Goal: Information Seeking & Learning: Compare options

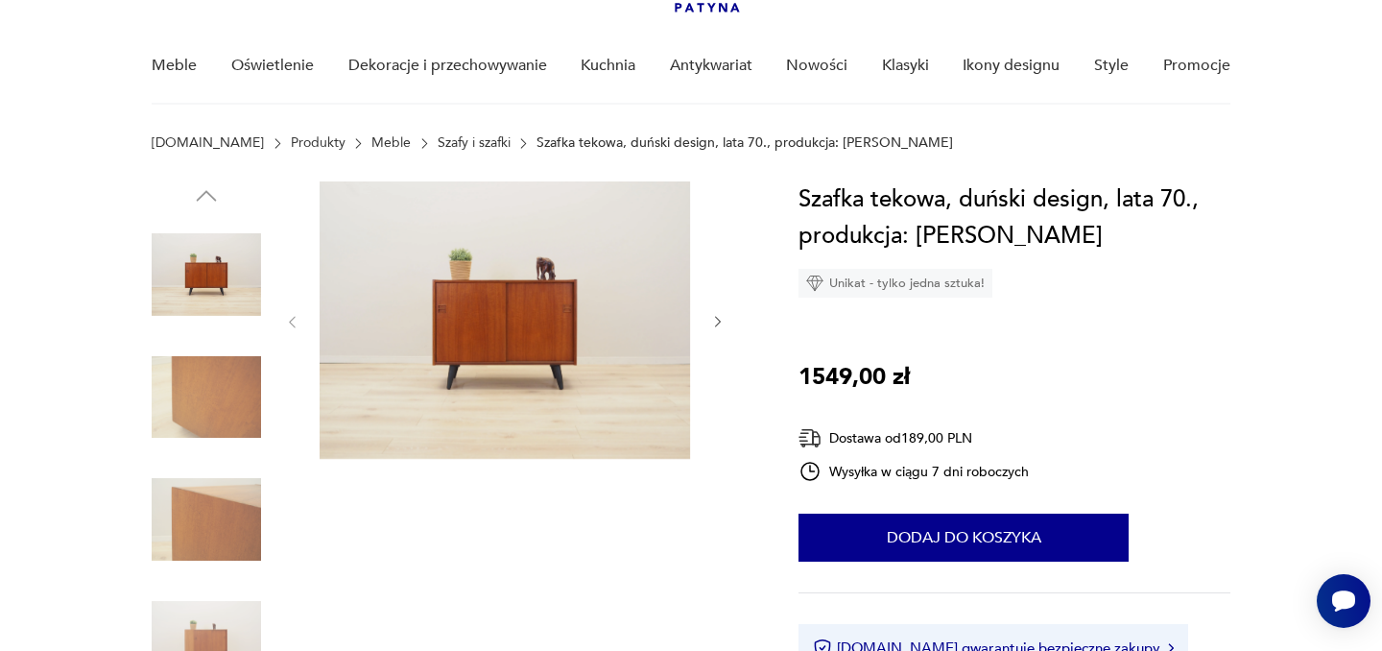
scroll to position [139, 0]
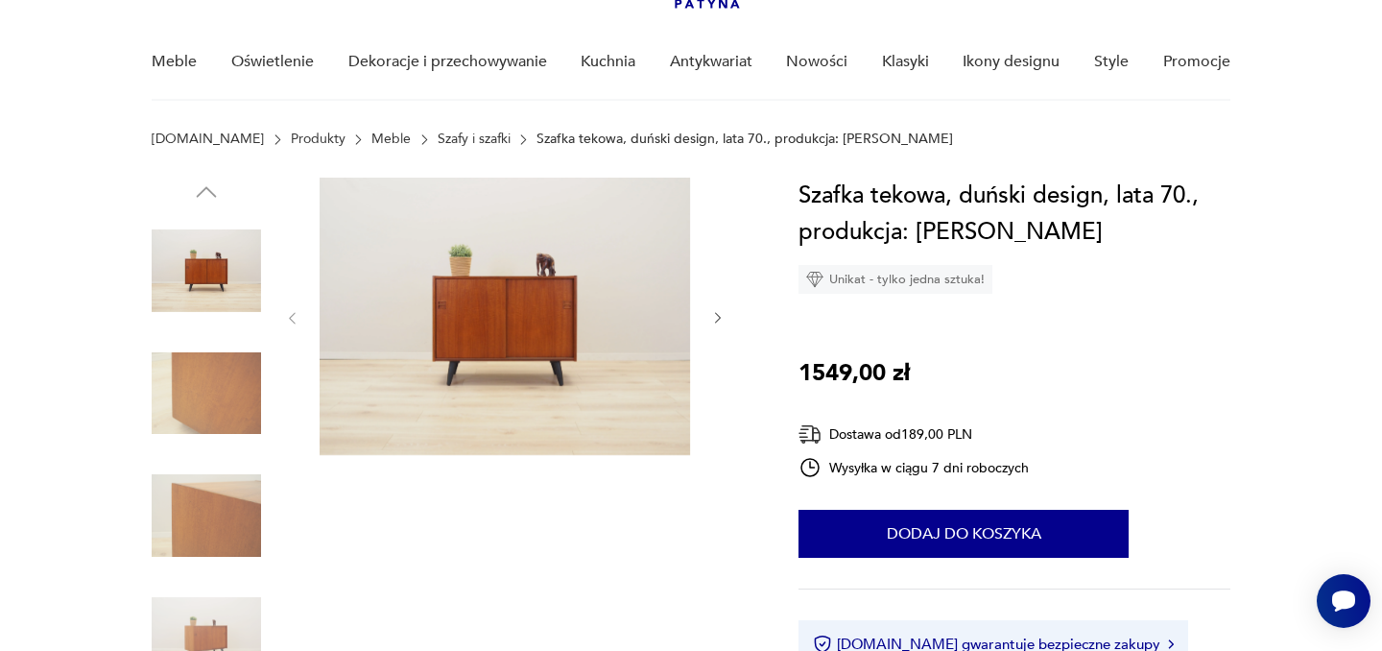
click at [718, 321] on icon "button" at bounding box center [718, 318] width 16 height 16
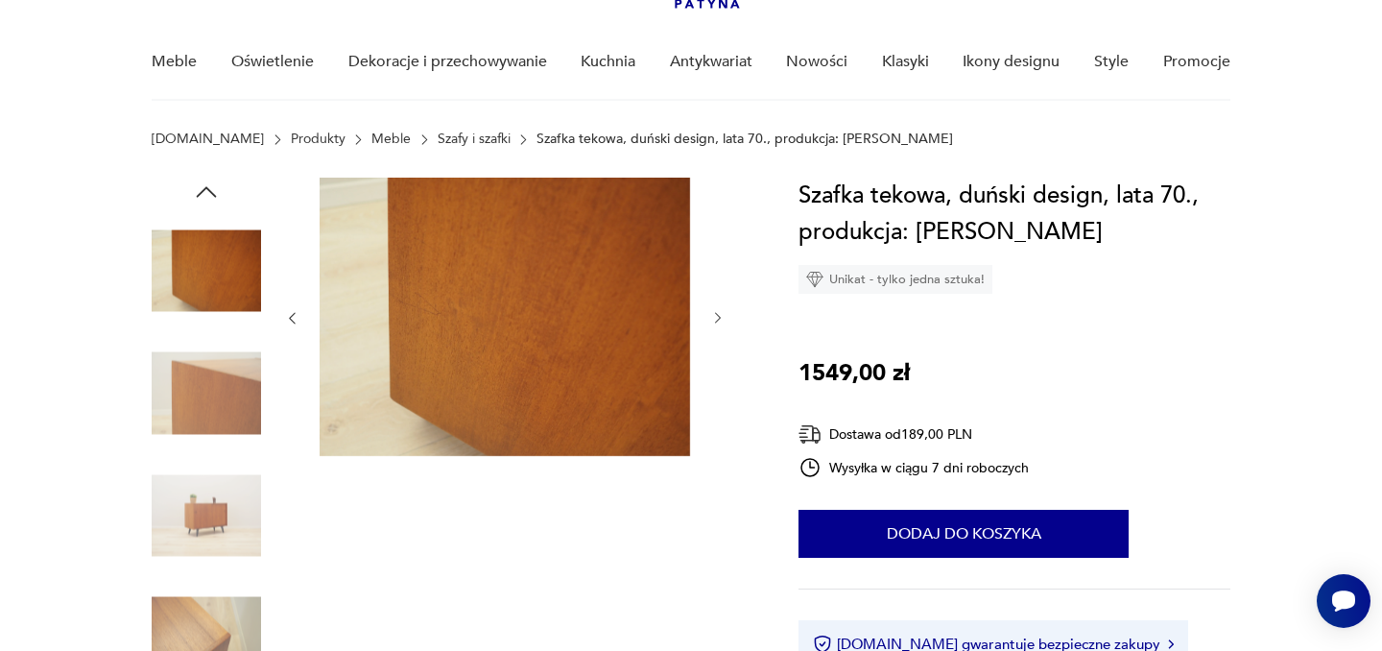
click at [718, 321] on icon "button" at bounding box center [718, 318] width 16 height 16
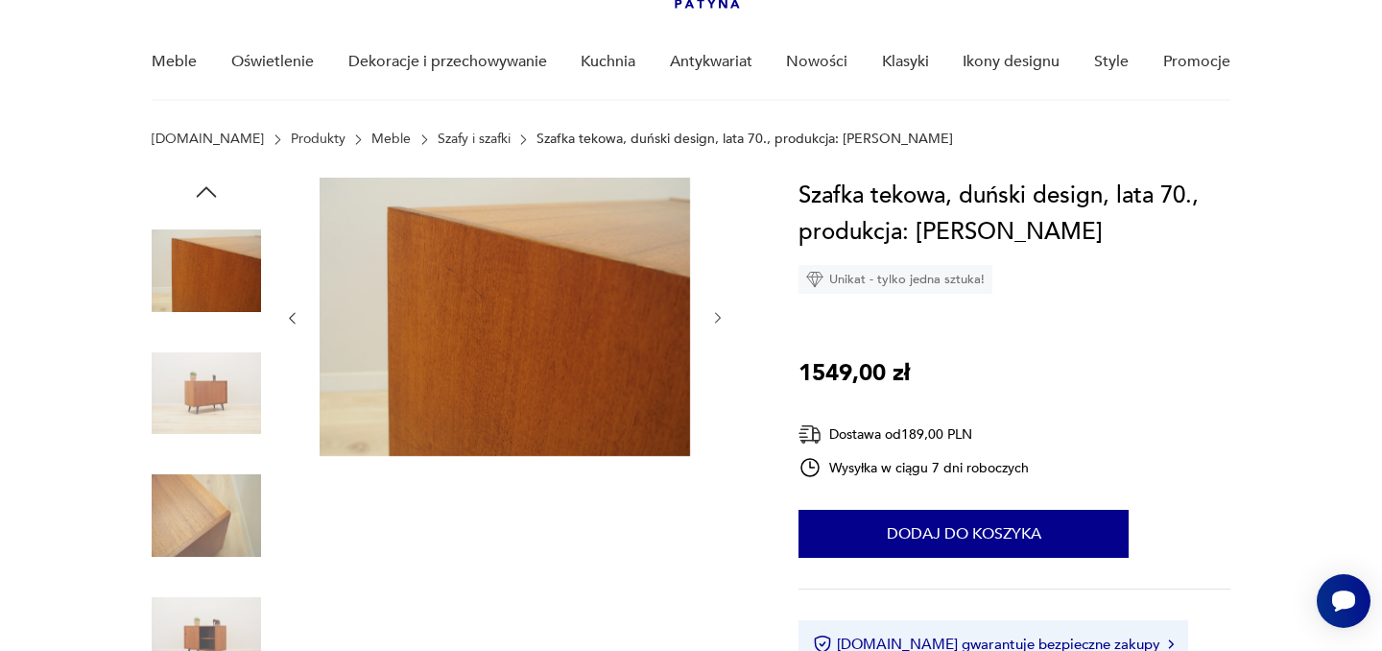
click at [718, 321] on icon "button" at bounding box center [718, 318] width 16 height 16
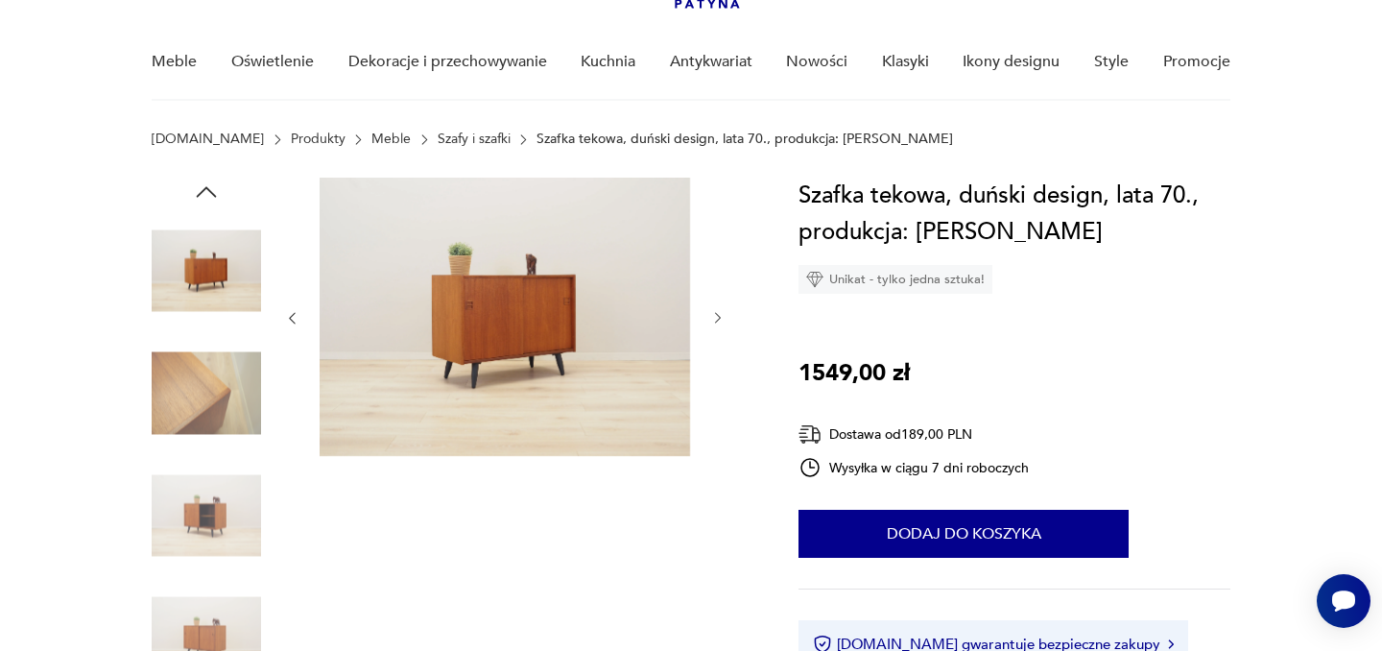
click at [718, 321] on icon "button" at bounding box center [718, 318] width 16 height 16
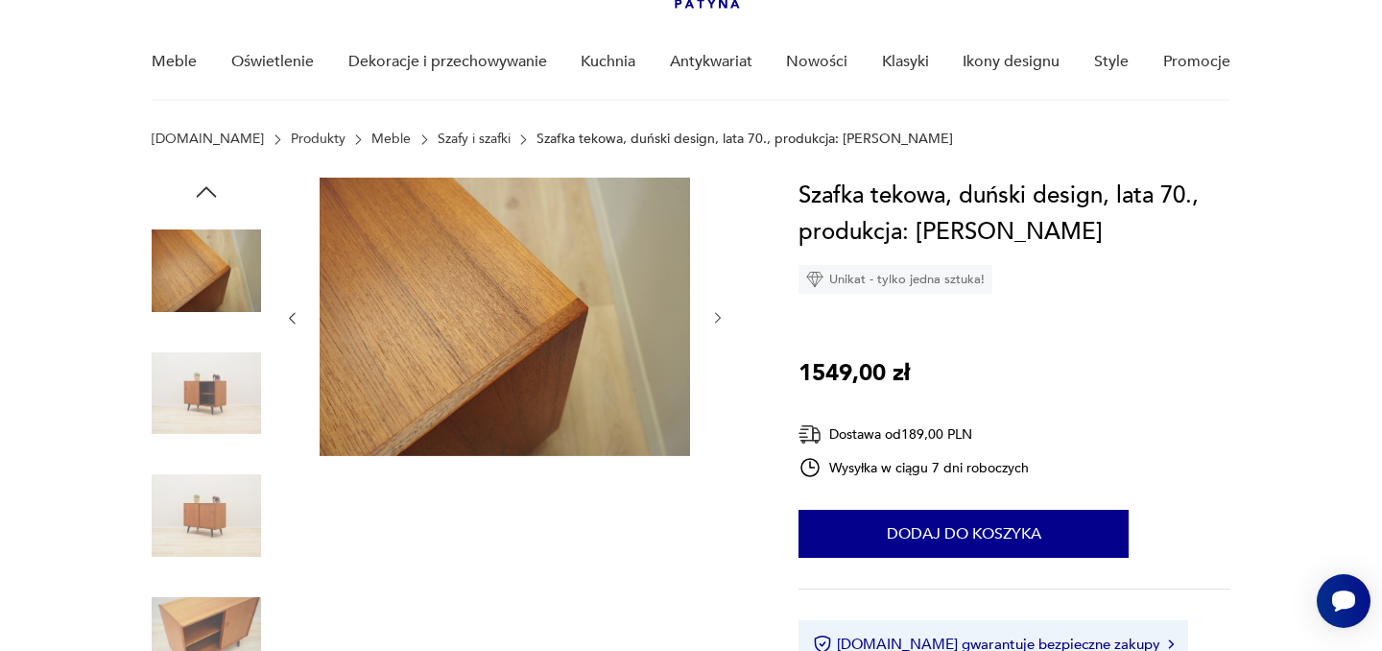
click at [718, 321] on icon "button" at bounding box center [718, 318] width 16 height 16
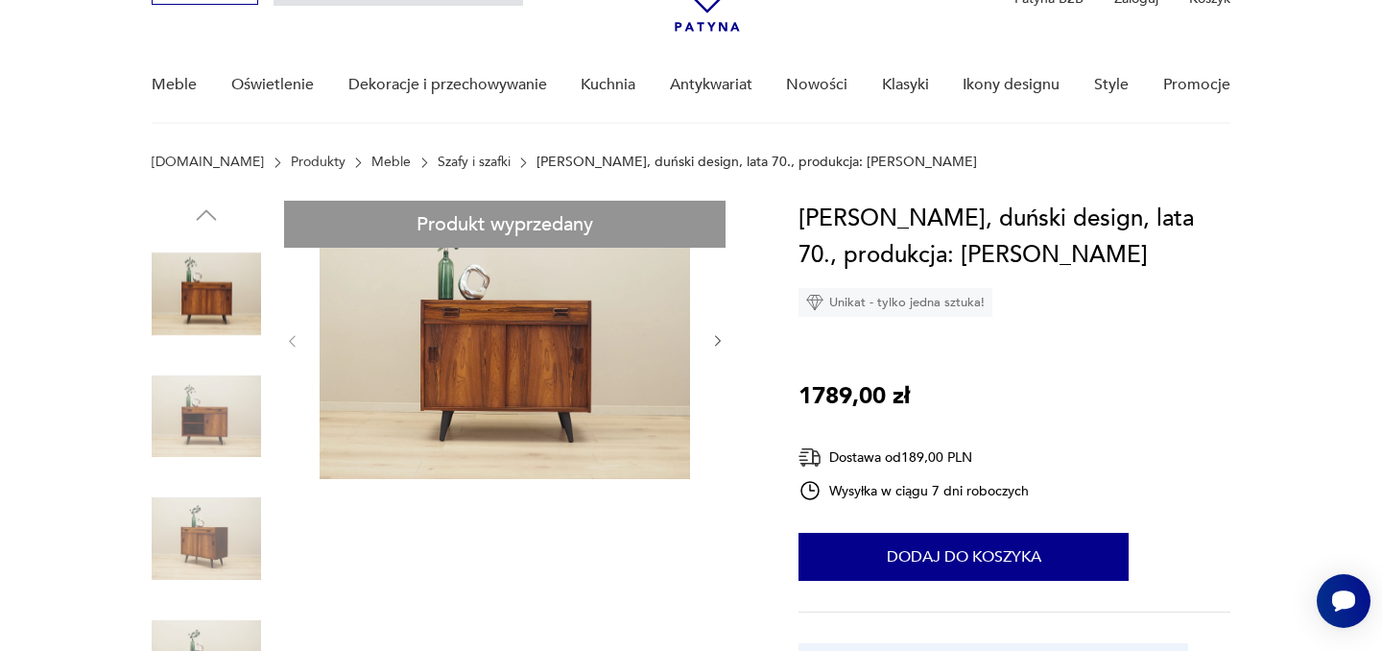
scroll to position [118, 0]
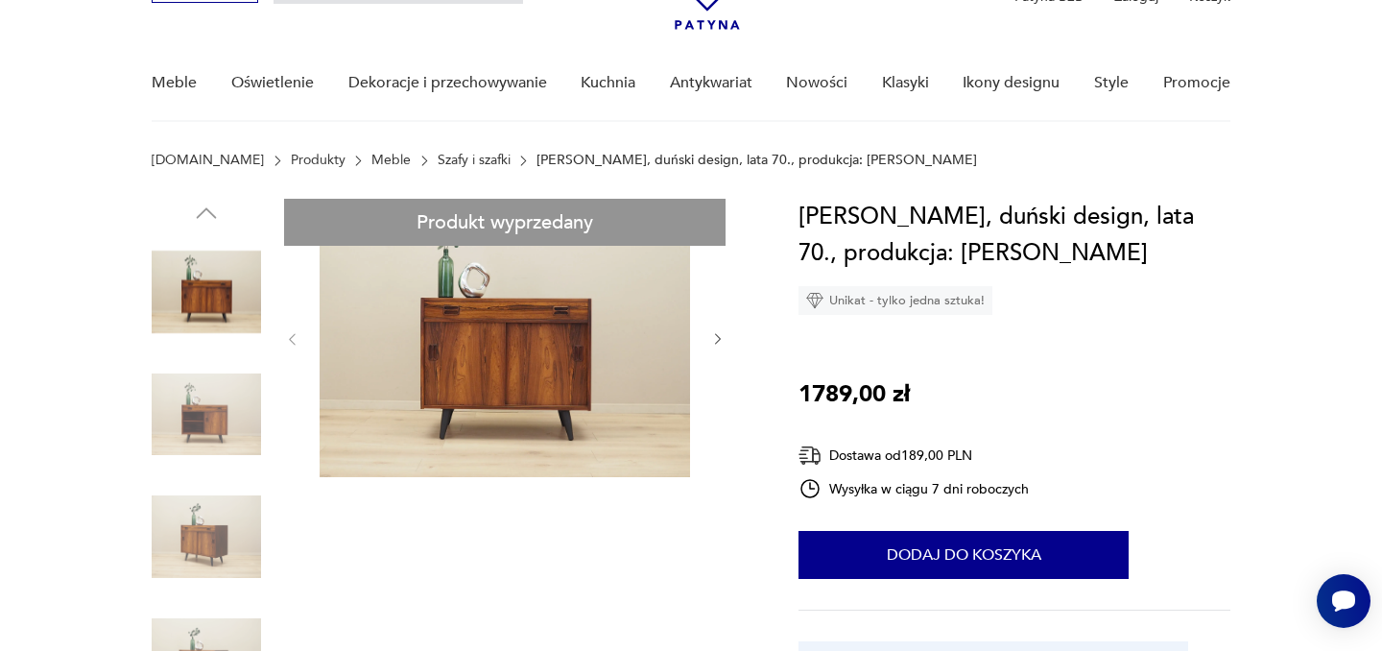
click at [438, 160] on link "Szafy i szafki" at bounding box center [474, 160] width 73 height 15
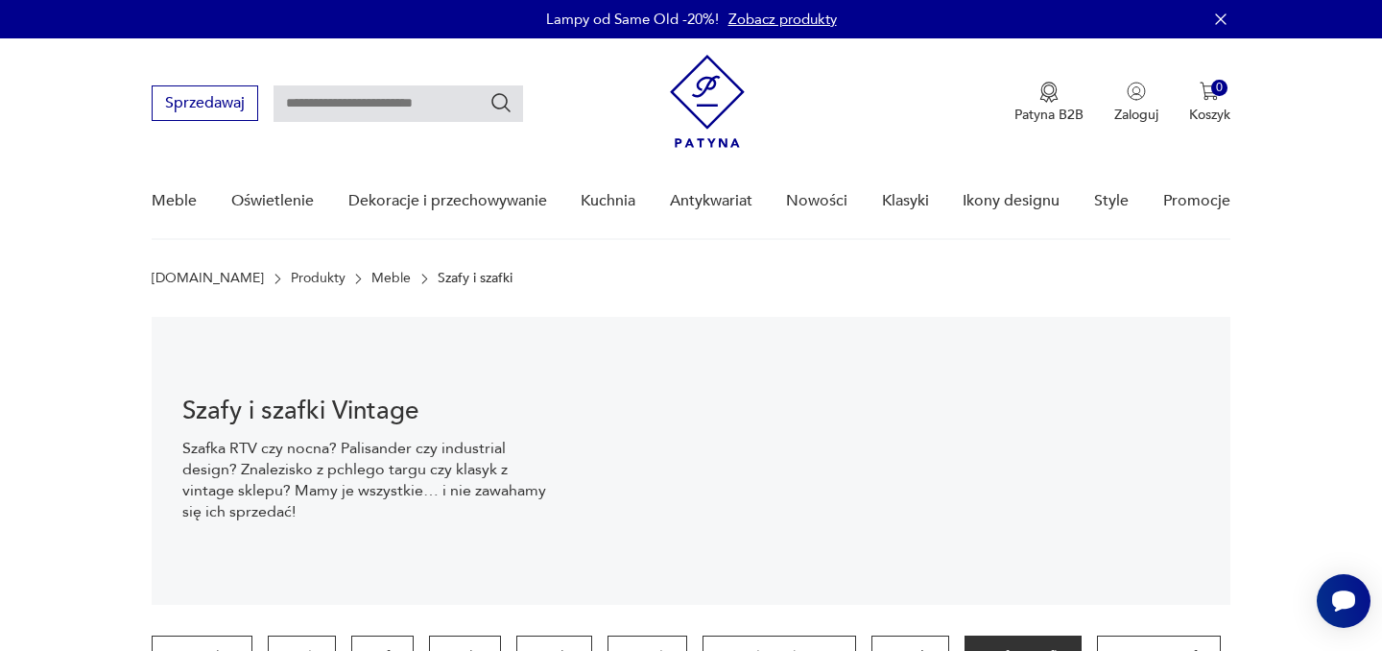
click at [432, 100] on input "text" at bounding box center [398, 103] width 250 height 36
type input "******"
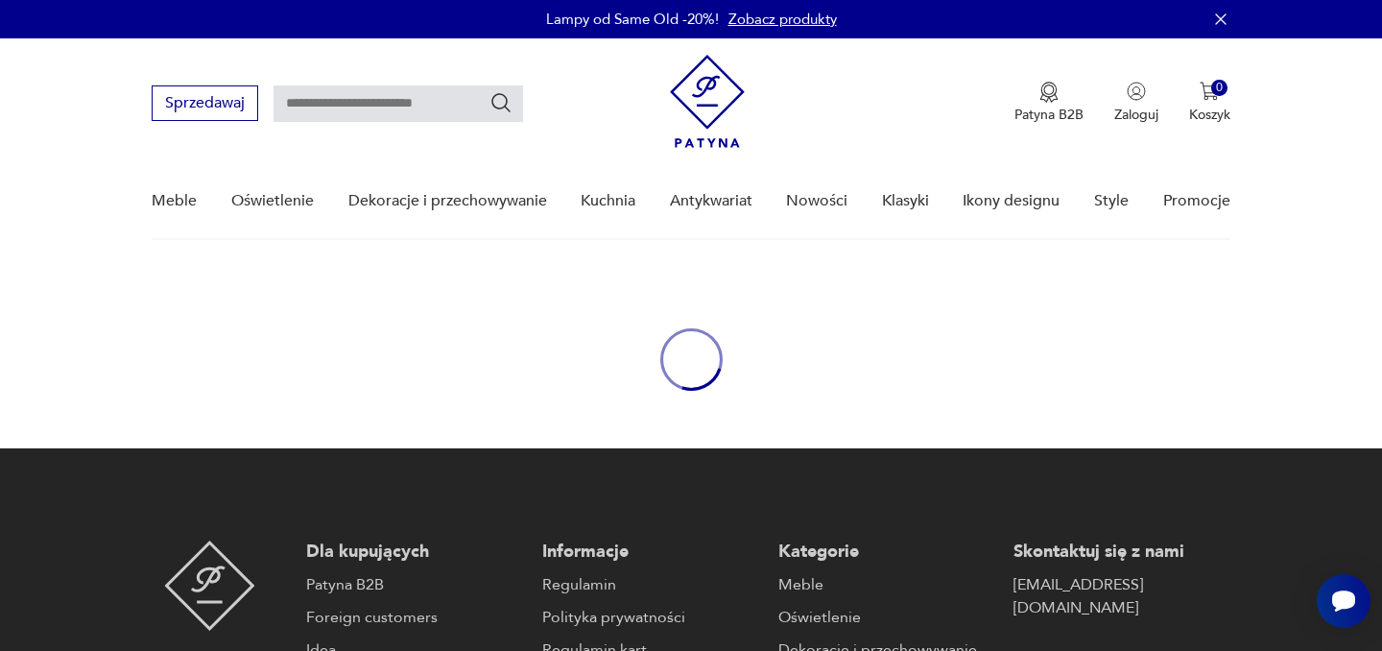
type input "******"
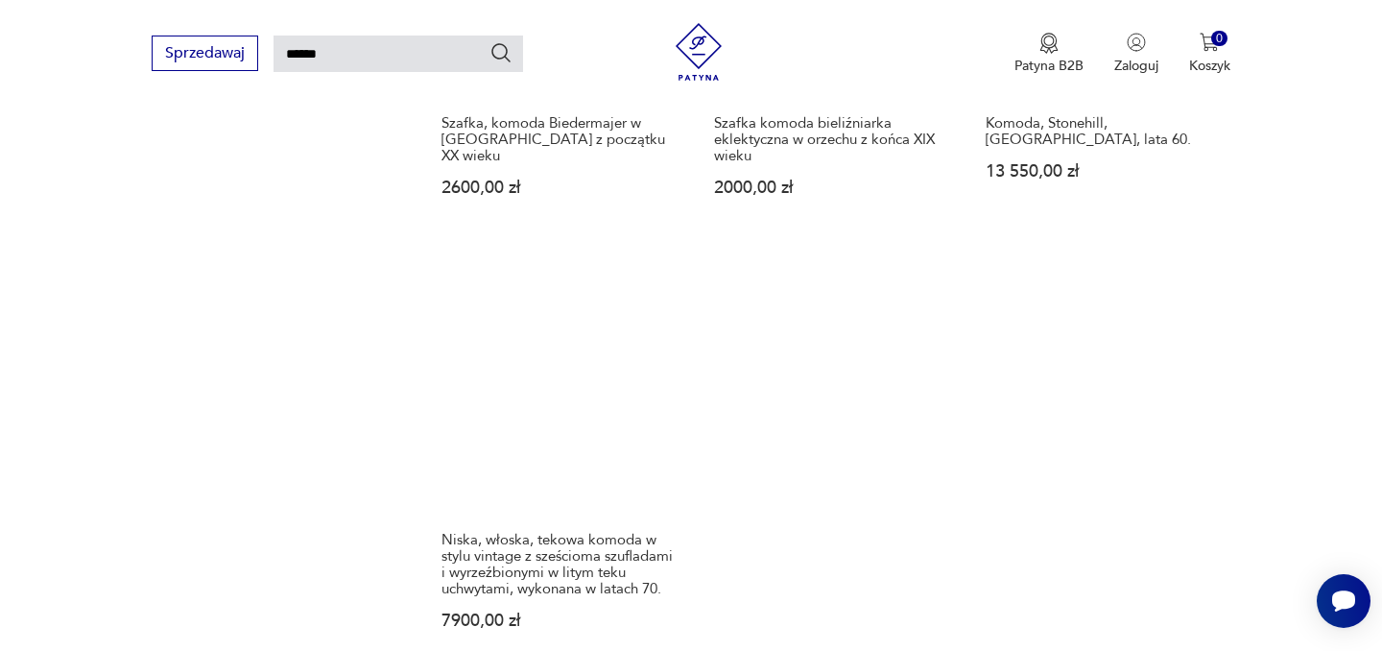
scroll to position [2646, 0]
